Goal: Transaction & Acquisition: Subscribe to service/newsletter

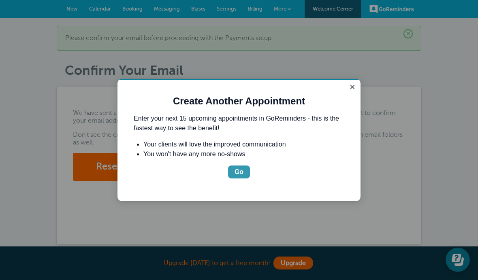
click at [247, 167] on button "Go" at bounding box center [239, 172] width 22 height 13
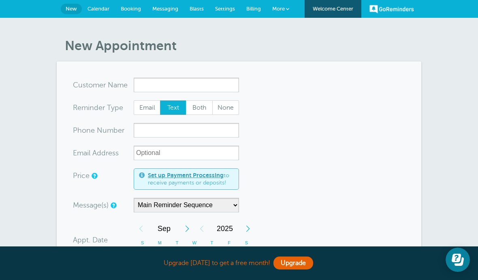
click at [69, 13] on link "New" at bounding box center [71, 9] width 21 height 11
click at [96, 22] on div "New Appointment You are creating a new customer. To use an existing customer se…" at bounding box center [239, 272] width 478 height 509
click at [96, 10] on span "Calendar" at bounding box center [99, 9] width 22 height 6
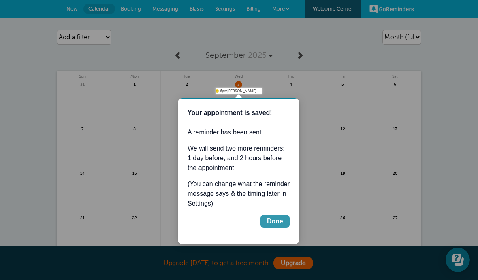
click at [284, 221] on button "Done" at bounding box center [274, 221] width 29 height 13
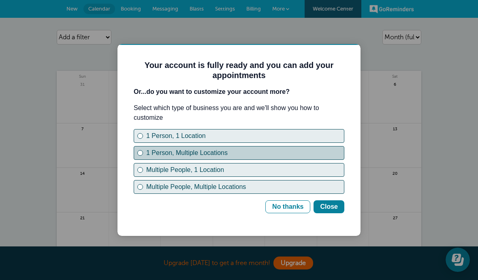
click at [142, 152] on div "1 Person, Multiple Locations" at bounding box center [140, 153] width 6 height 6
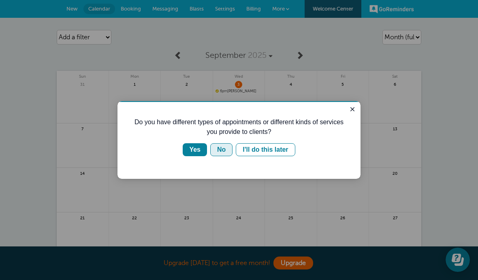
click at [220, 144] on button "No" at bounding box center [221, 149] width 22 height 13
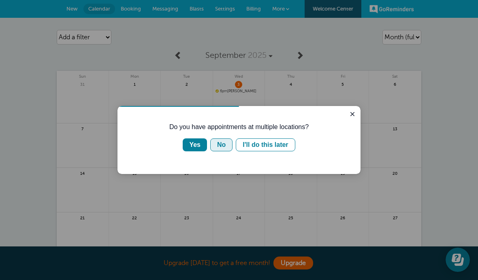
click at [217, 147] on div "No" at bounding box center [221, 145] width 9 height 10
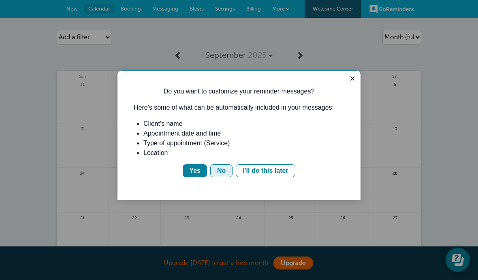
click at [219, 176] on div "No" at bounding box center [221, 171] width 9 height 10
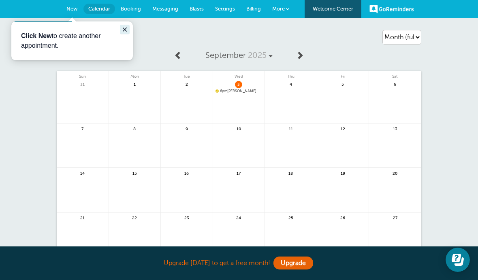
click at [125, 28] on icon "Close guide" at bounding box center [125, 29] width 6 height 6
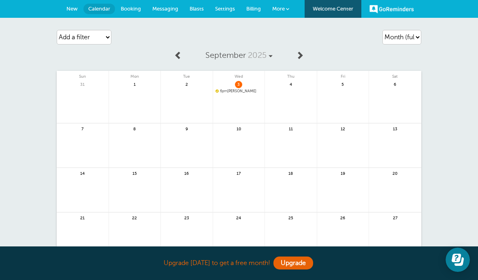
click at [74, 9] on span "New" at bounding box center [71, 9] width 11 height 6
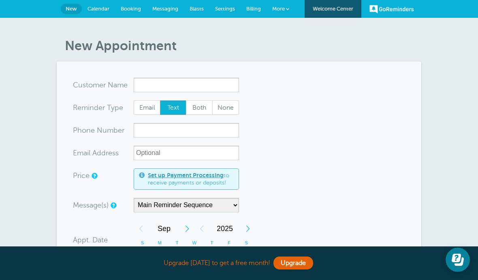
click at [95, 10] on span "Calendar" at bounding box center [99, 9] width 22 height 6
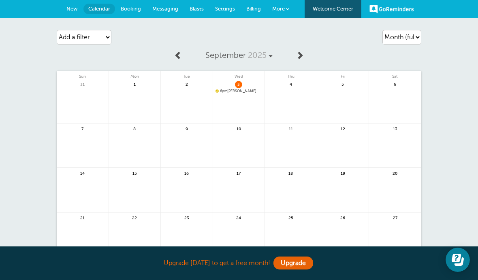
click at [227, 92] on span "6pm" at bounding box center [223, 91] width 7 height 4
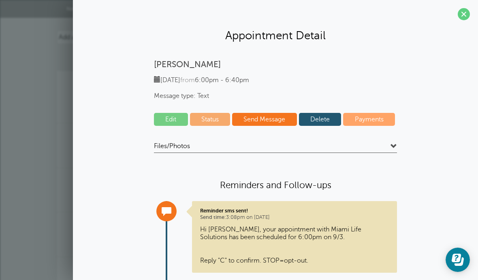
click at [326, 117] on link "Delete" at bounding box center [320, 119] width 43 height 13
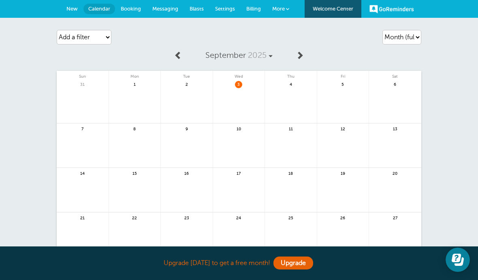
click at [131, 6] on span "Booking" at bounding box center [131, 9] width 20 height 6
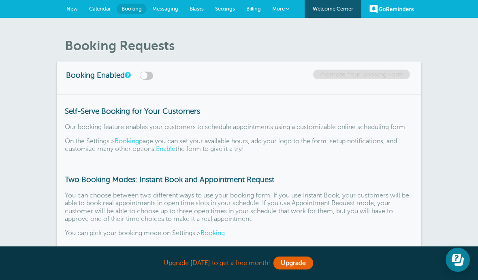
click at [165, 17] on link "Messaging" at bounding box center [165, 9] width 37 height 18
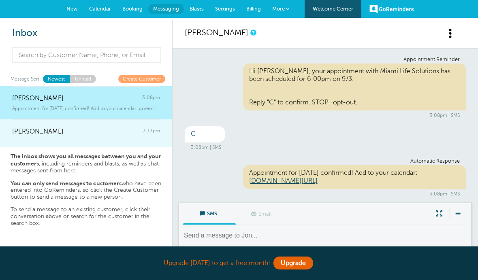
click at [93, 123] on div "Tanner 3:13pm" at bounding box center [86, 128] width 148 height 16
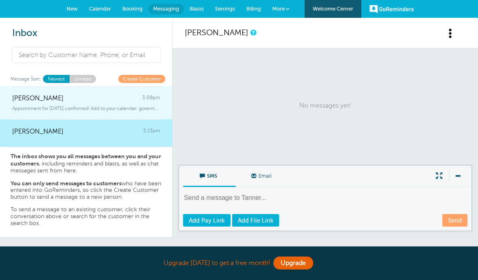
click at [90, 98] on div "Jon 3:08pm" at bounding box center [86, 94] width 148 height 16
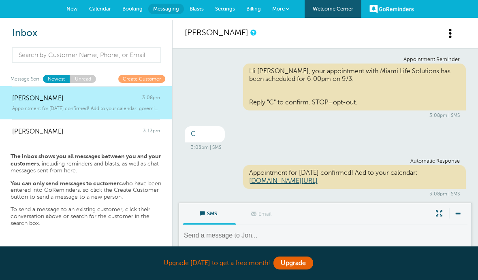
click at [199, 8] on span "Blasts" at bounding box center [197, 9] width 14 height 6
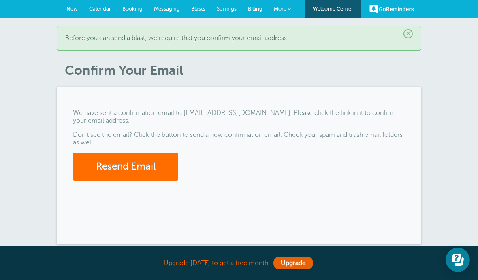
click at [128, 169] on button "Resend Email" at bounding box center [125, 167] width 105 height 28
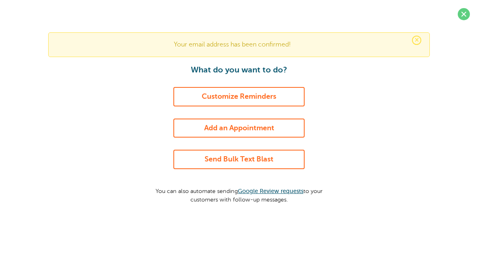
click at [286, 154] on link "Send Bulk Text Blast" at bounding box center [238, 159] width 131 height 19
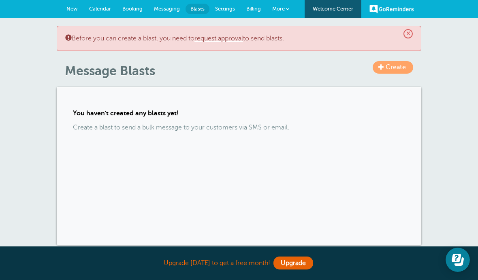
click at [413, 30] on div "× Before you can create a blast, you need to request approval to send blasts." at bounding box center [239, 38] width 365 height 25
click at [410, 30] on span "×" at bounding box center [407, 33] width 9 height 9
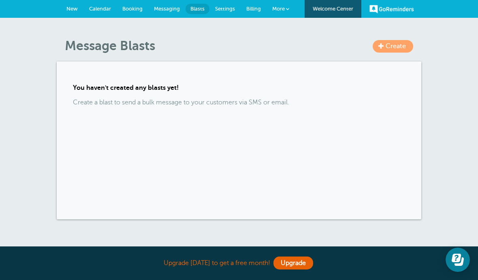
click at [409, 29] on div "Create Message Blasts You haven't created any blasts yet! Create a blast to sen…" at bounding box center [239, 135] width 478 height 235
click at [218, 10] on span "Settings" at bounding box center [225, 9] width 20 height 6
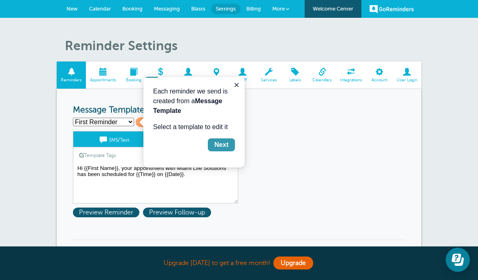
click at [221, 147] on div "Next" at bounding box center [221, 145] width 14 height 10
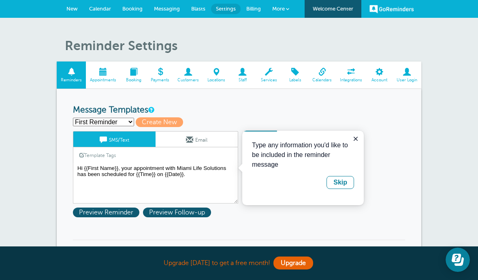
click at [124, 122] on select "First Reminder Second Reminder Third Reminder Create new..." at bounding box center [103, 122] width 61 height 9
click at [340, 188] on button "Skip" at bounding box center [341, 182] width 28 height 13
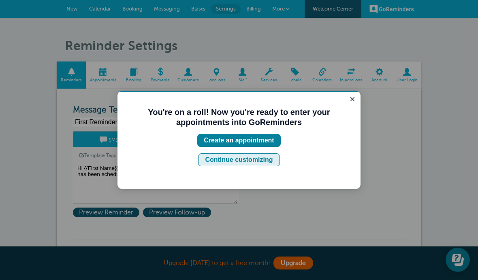
click at [267, 163] on div "Continue customizing" at bounding box center [239, 160] width 68 height 10
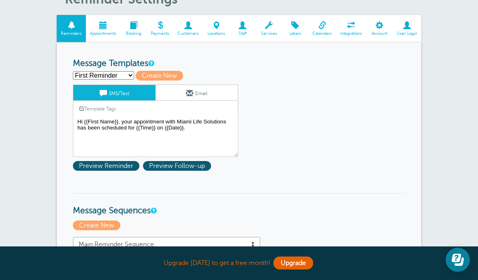
scroll to position [49, 0]
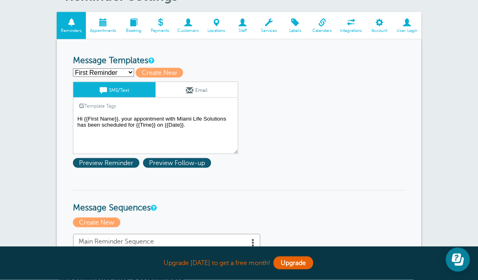
click at [228, 117] on textarea "Hi {{First Name}}, your appointment with Miami Life Solutions has been schedule…" at bounding box center [155, 134] width 165 height 41
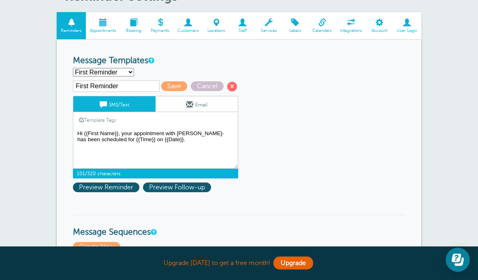
click at [201, 136] on textarea "Hi {{First Name}}, your appointment with Miami Life Solutions has been schedule…" at bounding box center [155, 148] width 165 height 41
click at [216, 133] on textarea "Hi {{First Name}}, your appointment with Miami Life Solutions has been schedule…" at bounding box center [155, 148] width 165 height 41
click at [176, 136] on textarea "Hi {{First Name}}, your appointment with Miami Life Solutions has been schedule…" at bounding box center [155, 148] width 165 height 41
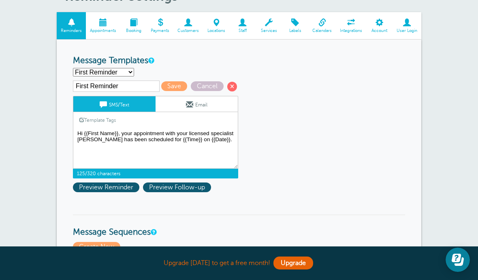
click at [224, 145] on textarea "Hi {{First Name}}, your appointment with Miami Life Solutions has been schedule…" at bounding box center [155, 148] width 165 height 41
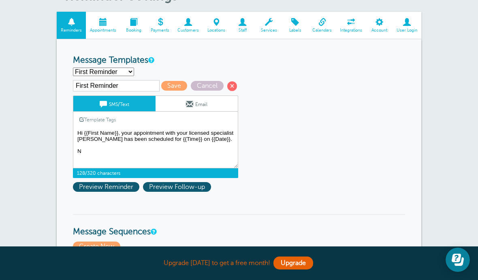
click at [87, 157] on textarea "Hi {{First Name}}, your appointment with Miami Life Solutions has been schedule…" at bounding box center [155, 148] width 165 height 41
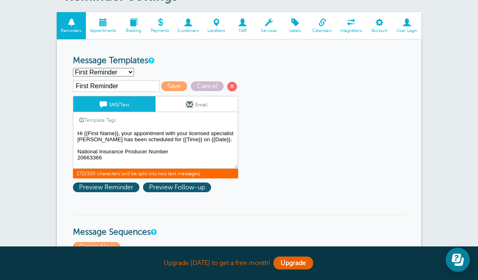
scroll to position [0, 0]
click at [233, 137] on textarea "Hi {{First Name}}, your appointment with Miami Life Solutions has been schedule…" at bounding box center [155, 148] width 165 height 41
click at [233, 136] on textarea "Hi {{First Name}}, your appointment with Miami Life Solutions has been schedule…" at bounding box center [155, 148] width 165 height 41
click at [232, 135] on textarea "Hi {{First Name}}, your appointment with Miami Life Solutions has been schedule…" at bounding box center [155, 148] width 165 height 41
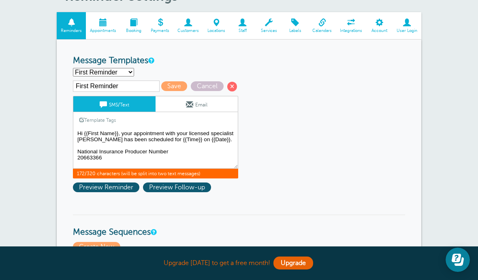
click at [225, 134] on textarea "Hi {{First Name}}, your appointment with Miami Life Solutions has been schedule…" at bounding box center [155, 148] width 165 height 41
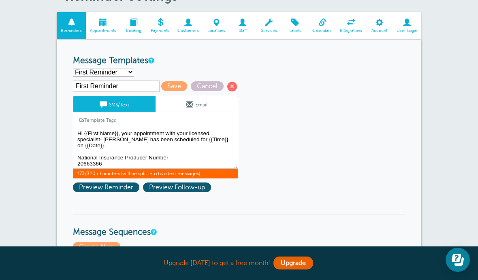
click at [209, 135] on textarea "Hi {{First Name}}, your appointment with Miami Life Solutions has been schedule…" at bounding box center [155, 148] width 165 height 41
click at [79, 142] on textarea "Hi {{First Name}}, your appointment with Miami Life Solutions has been schedule…" at bounding box center [155, 148] width 165 height 41
click at [190, 134] on textarea "Hi {{First Name}}, your appointment with Miami Life Solutions has been schedule…" at bounding box center [155, 148] width 165 height 41
click at [212, 135] on textarea "Hi {{First Name}}, your appointment with Miami Life Solutions has been schedule…" at bounding box center [155, 148] width 165 height 41
click at [130, 151] on textarea "Hi {{First Name}}, your appointment with Miami Life Solutions has been schedule…" at bounding box center [155, 148] width 165 height 41
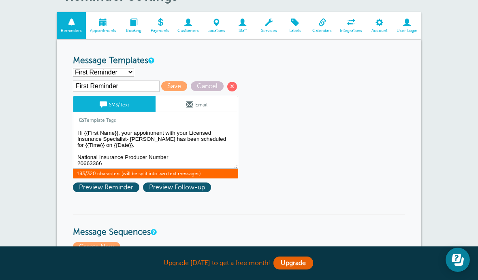
scroll to position [22, 0]
click at [119, 149] on textarea "Hi {{First Name}}, your appointment with Miami Life Solutions has been schedule…" at bounding box center [155, 148] width 165 height 41
click at [103, 152] on textarea "Hi {{First Name}}, your appointment with Miami Life Solutions has been schedule…" at bounding box center [155, 148] width 165 height 41
click at [110, 153] on textarea "Hi {{First Name}}, your appointment with Miami Life Solutions has been schedule…" at bounding box center [155, 148] width 165 height 41
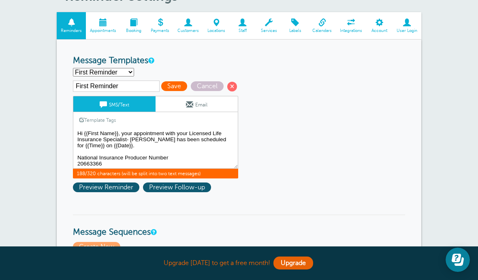
type textarea "Hi {{First Name}}, your appointment with your Licensed Life Insurance Specialis…"
click at [161, 89] on span "Save" at bounding box center [174, 86] width 26 height 10
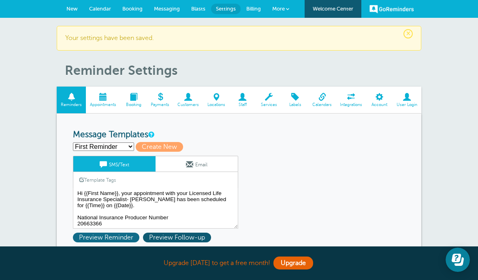
click at [100, 236] on span "Preview Reminder" at bounding box center [106, 238] width 66 height 10
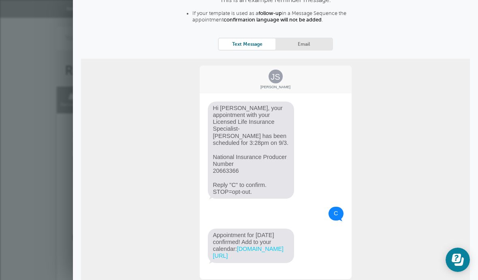
scroll to position [63, 0]
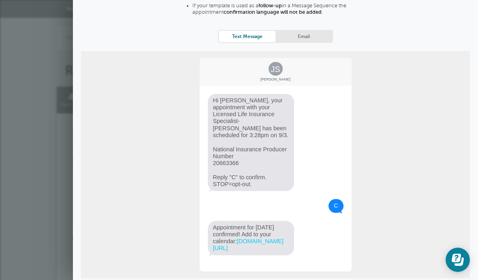
click at [294, 39] on link "Email" at bounding box center [303, 36] width 57 height 11
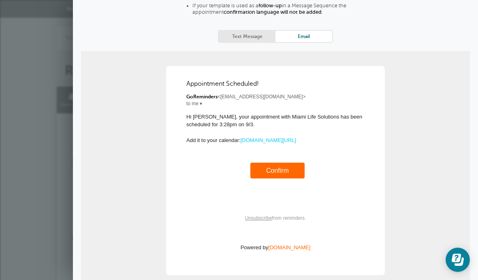
click at [264, 39] on link "Text Message" at bounding box center [247, 36] width 57 height 11
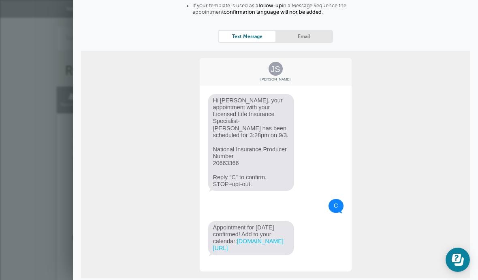
click at [307, 35] on link "Email" at bounding box center [303, 36] width 57 height 11
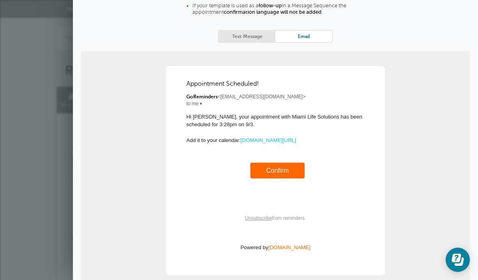
click at [262, 167] on td "Confirm" at bounding box center [277, 171] width 54 height 16
click at [249, 41] on link "Text Message" at bounding box center [247, 36] width 57 height 11
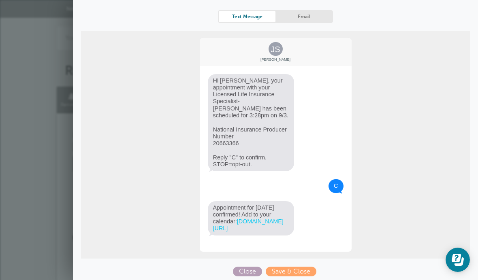
scroll to position [82, 0]
click at [250, 267] on span "Close" at bounding box center [247, 272] width 29 height 10
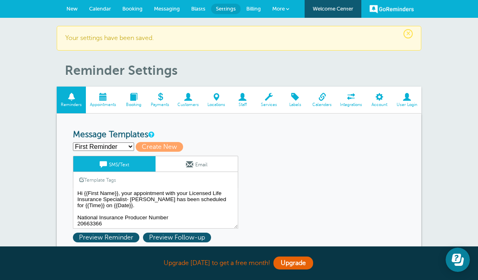
scroll to position [0, 0]
click at [105, 99] on span at bounding box center [103, 97] width 34 height 8
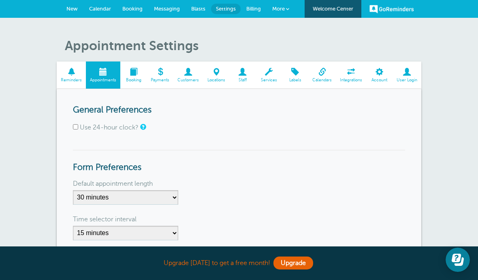
click at [74, 10] on span "New" at bounding box center [71, 9] width 11 height 6
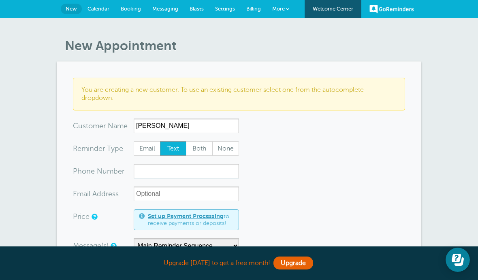
click at [141, 127] on input "[PERSON_NAME]" at bounding box center [186, 126] width 105 height 15
type input "Connor"
click at [144, 170] on input "xxx-no-autofill" at bounding box center [186, 171] width 105 height 15
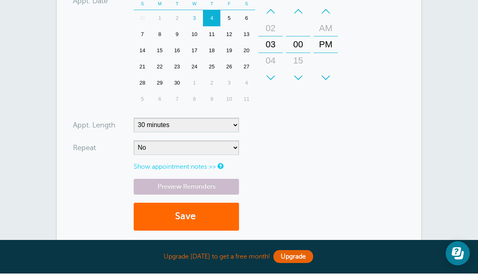
scroll to position [268, 0]
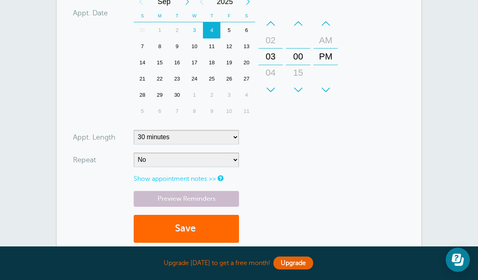
type input "8782017103"
select select "25"
click at [157, 231] on button "Save" at bounding box center [186, 229] width 105 height 28
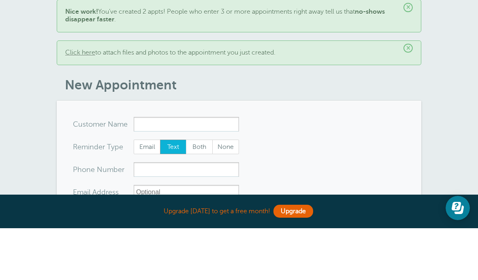
scroll to position [33, 0]
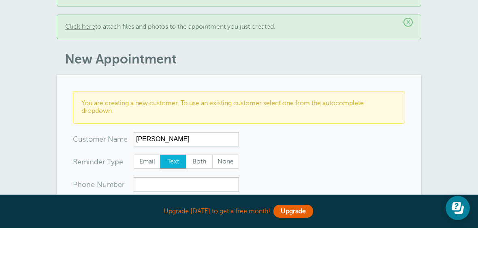
type input "Angela"
click at [182, 252] on input "xx-no-autofill" at bounding box center [186, 259] width 105 height 15
click at [179, 229] on input "xxx-no-autofill" at bounding box center [186, 236] width 105 height 15
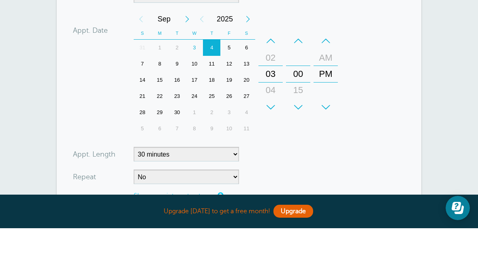
scroll to position [298, 0]
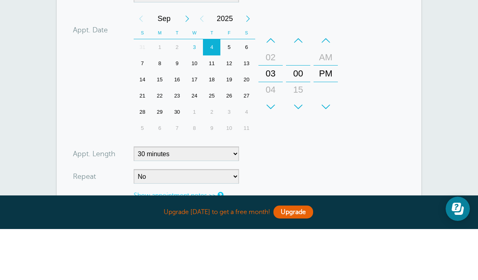
click at [198, 90] on div "3" at bounding box center [194, 98] width 17 height 16
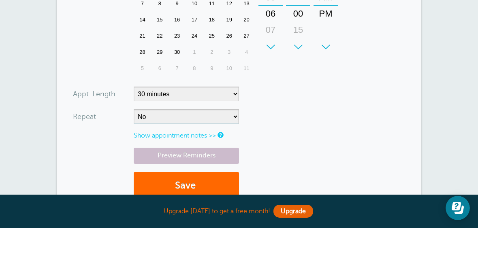
type input "3184474714"
click at [224, 139] on select "5 minutes 10 minutes 15 minutes 20 minutes 25 minutes 30 minutes 35 minutes 40 …" at bounding box center [186, 146] width 105 height 15
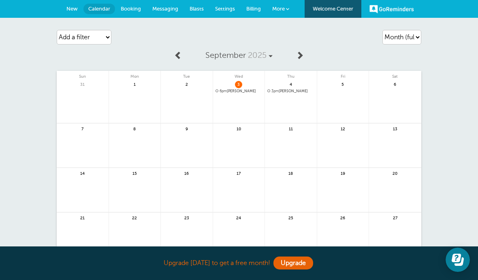
click at [256, 15] on link "Billing" at bounding box center [254, 9] width 26 height 18
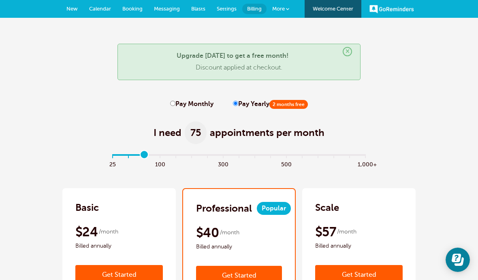
type input "2"
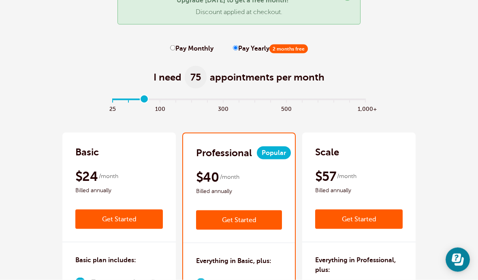
scroll to position [56, 0]
click at [181, 52] on label "Pay Monthly" at bounding box center [191, 49] width 43 height 8
click at [175, 50] on input "Pay Monthly" at bounding box center [172, 47] width 5 height 5
radio input "true"
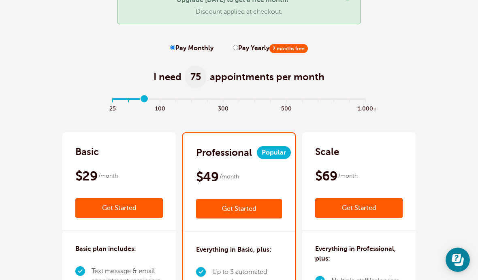
click at [175, 46] on input "Pay Monthly" at bounding box center [172, 47] width 5 height 5
click at [137, 205] on link "Get Started" at bounding box center [119, 208] width 88 height 19
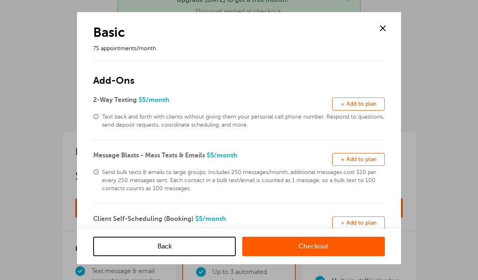
click at [363, 103] on span "+ Add to plan" at bounding box center [359, 104] width 36 height 6
click at [357, 163] on button "Remove + Add to plan" at bounding box center [358, 159] width 53 height 13
click at [335, 256] on link "Checkout" at bounding box center [313, 246] width 143 height 19
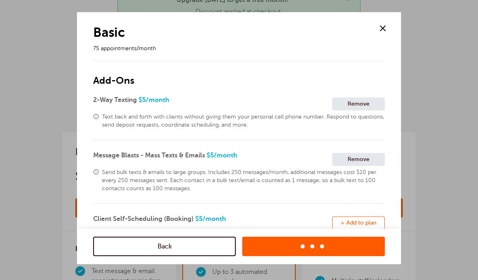
scroll to position [89, 0]
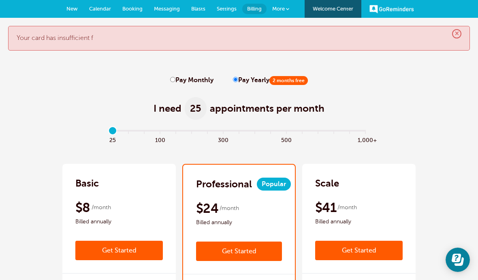
click at [179, 81] on label "Pay Monthly" at bounding box center [191, 81] width 43 height 8
click at [175, 81] on input "Pay Monthly" at bounding box center [172, 79] width 5 height 5
radio input "true"
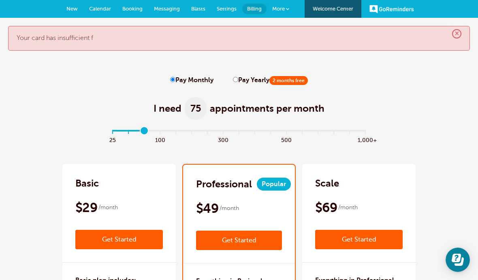
type input "2"
click at [120, 240] on link "Get Started" at bounding box center [119, 239] width 88 height 19
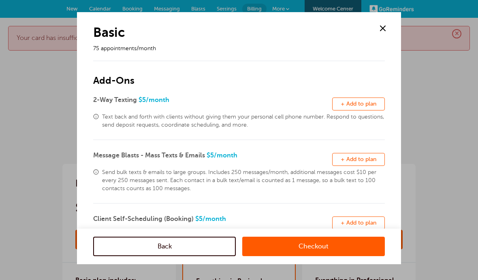
click at [363, 105] on span "+ Add to plan" at bounding box center [359, 104] width 36 height 6
click at [359, 161] on span "+ Add to plan" at bounding box center [359, 159] width 36 height 6
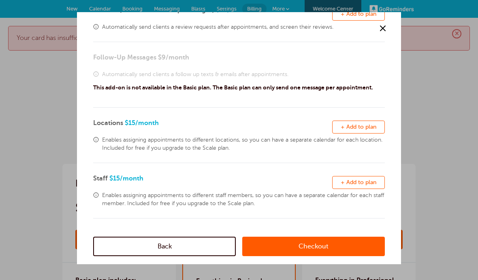
scroll to position [256, 0]
click at [307, 241] on link "Checkout" at bounding box center [313, 246] width 143 height 19
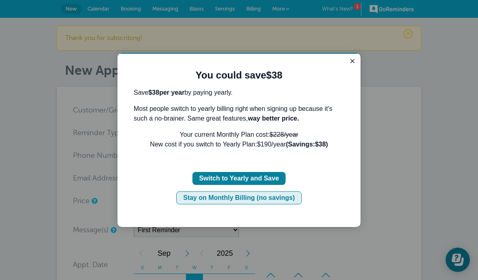
click at [275, 196] on div "Stay on Monthly Billing (no savings)" at bounding box center [239, 198] width 112 height 10
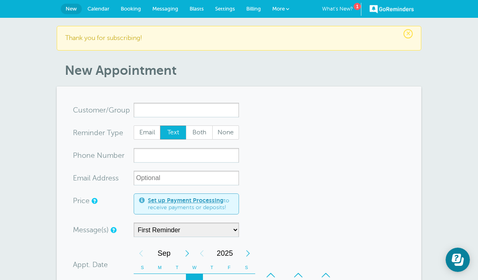
click at [165, 13] on link "Messaging" at bounding box center [165, 9] width 37 height 18
